Goal: Transaction & Acquisition: Purchase product/service

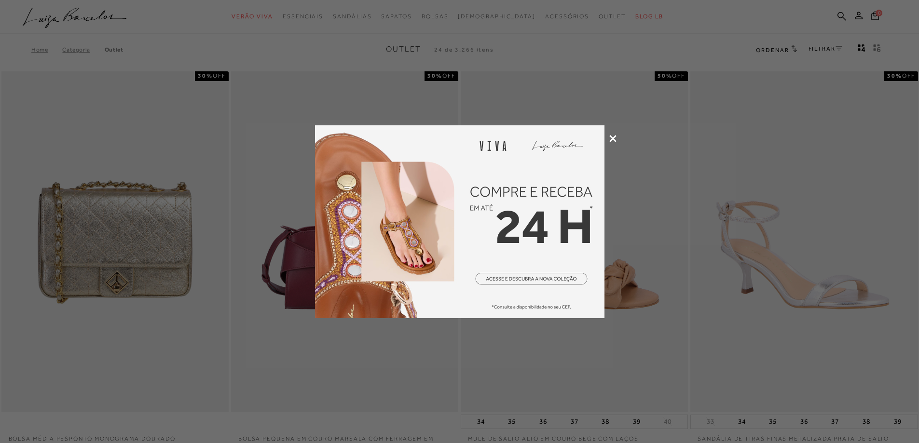
click at [614, 136] on icon at bounding box center [612, 138] width 7 height 7
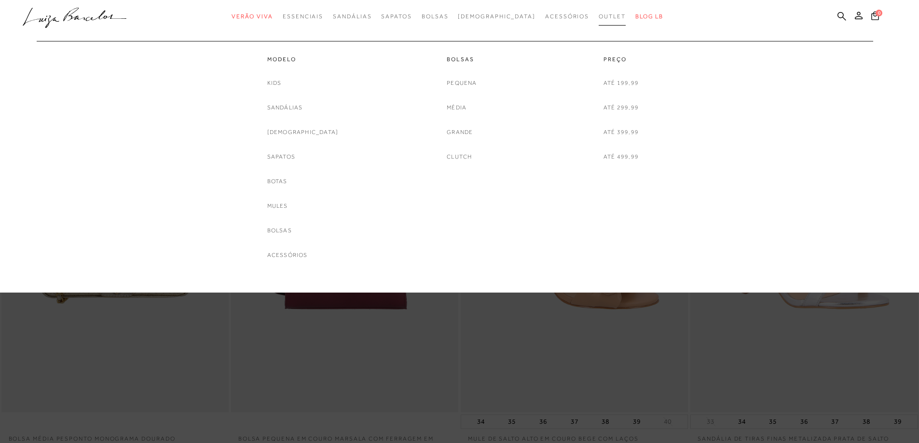
click at [598, 15] on span "Outlet" at bounding box center [611, 16] width 27 height 7
click at [287, 182] on link "Botas" at bounding box center [277, 182] width 20 height 10
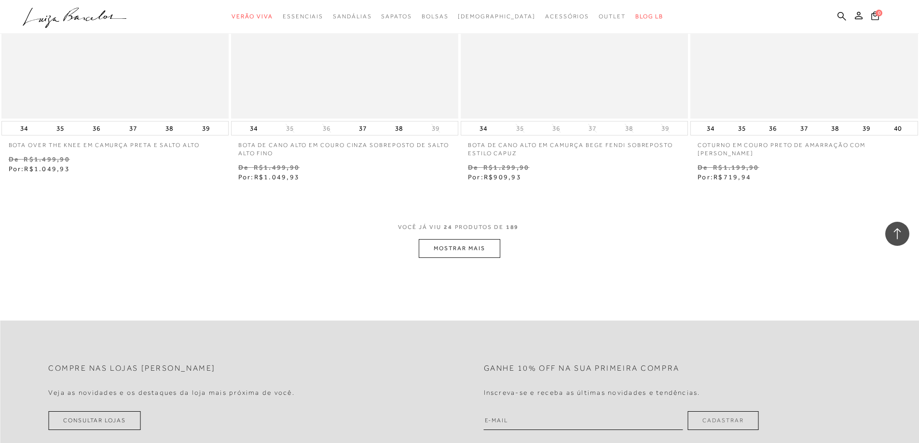
scroll to position [2363, 0]
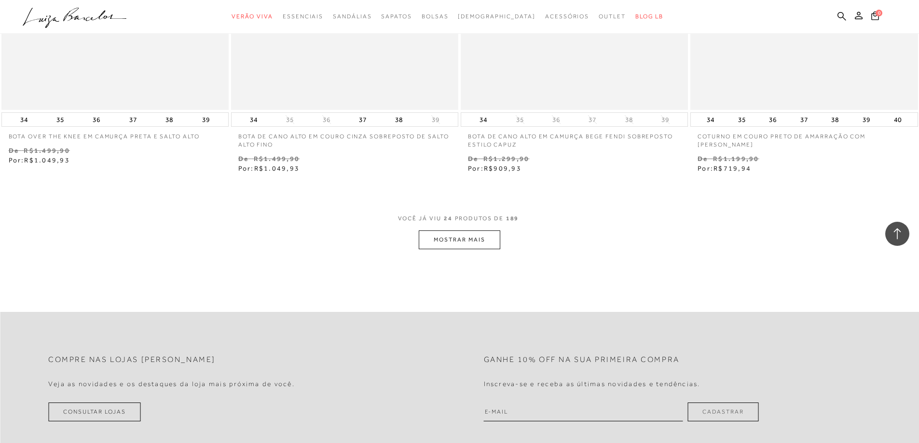
click at [466, 249] on button "MOSTRAR MAIS" at bounding box center [459, 240] width 81 height 19
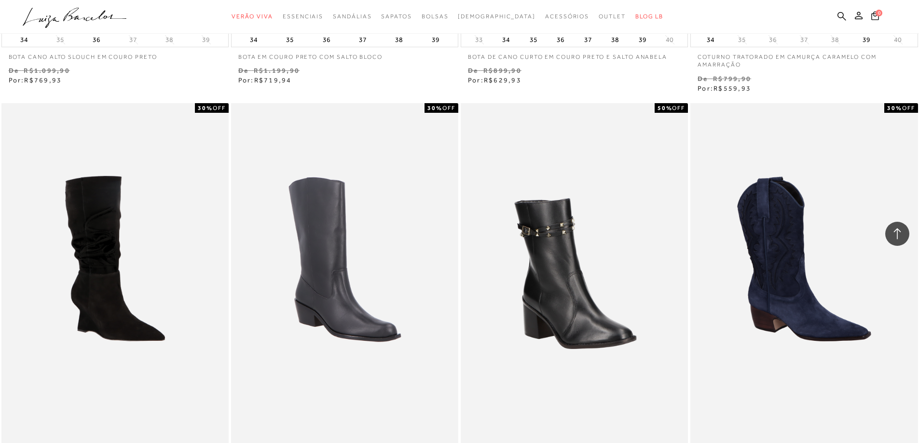
scroll to position [4147, 0]
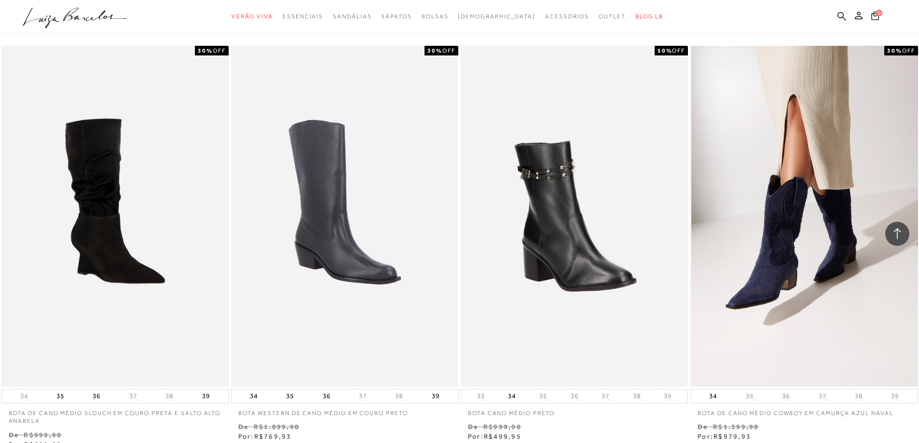
click at [803, 287] on img at bounding box center [804, 216] width 226 height 341
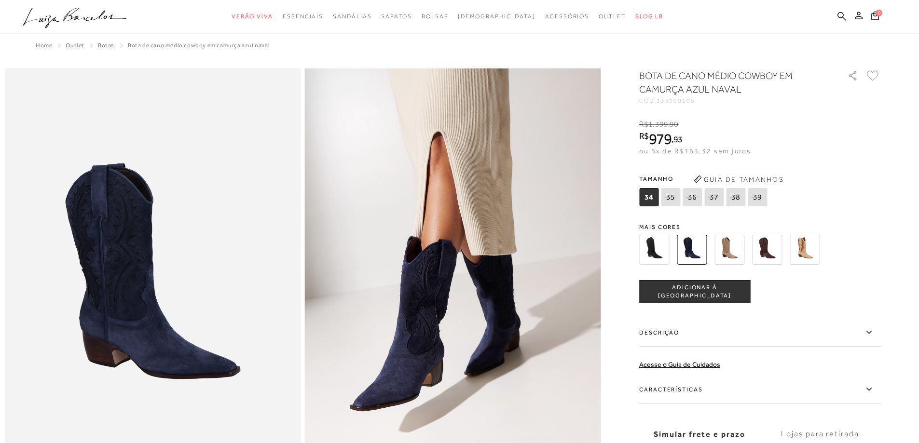
click at [649, 249] on img at bounding box center [654, 250] width 30 height 30
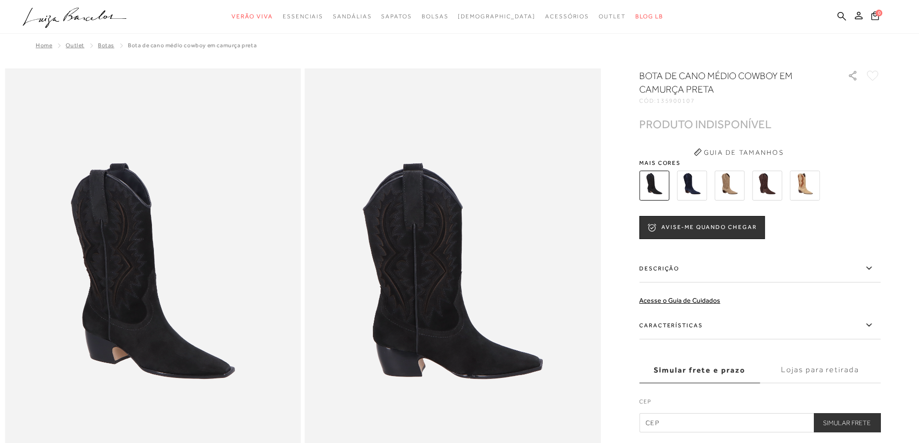
click at [735, 187] on img at bounding box center [729, 186] width 30 height 30
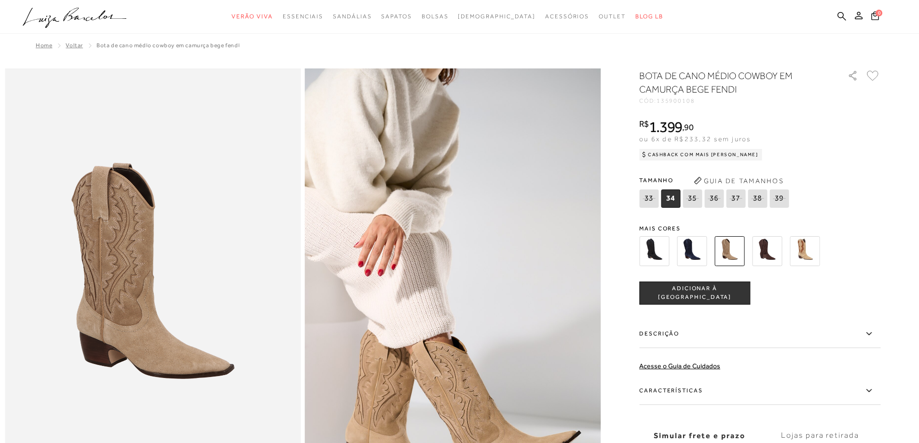
click at [775, 252] on img at bounding box center [767, 251] width 30 height 30
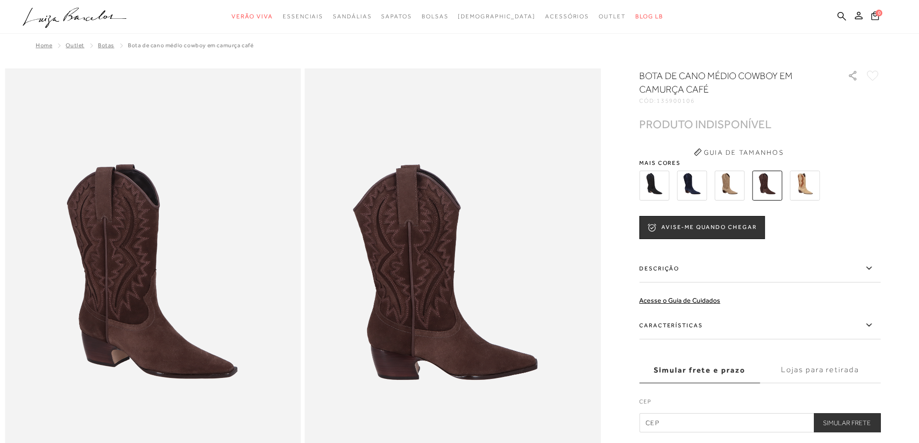
click at [815, 188] on img at bounding box center [804, 186] width 30 height 30
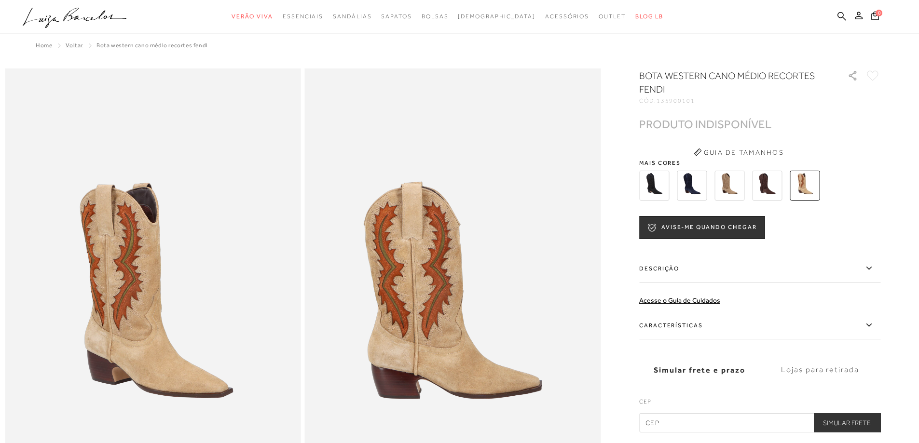
click at [734, 185] on img at bounding box center [729, 186] width 30 height 30
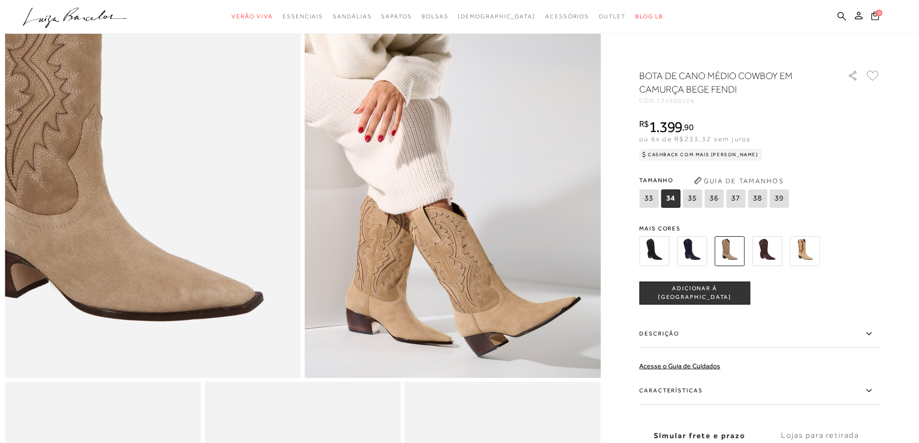
scroll to position [145, 0]
